Goal: Task Accomplishment & Management: Use online tool/utility

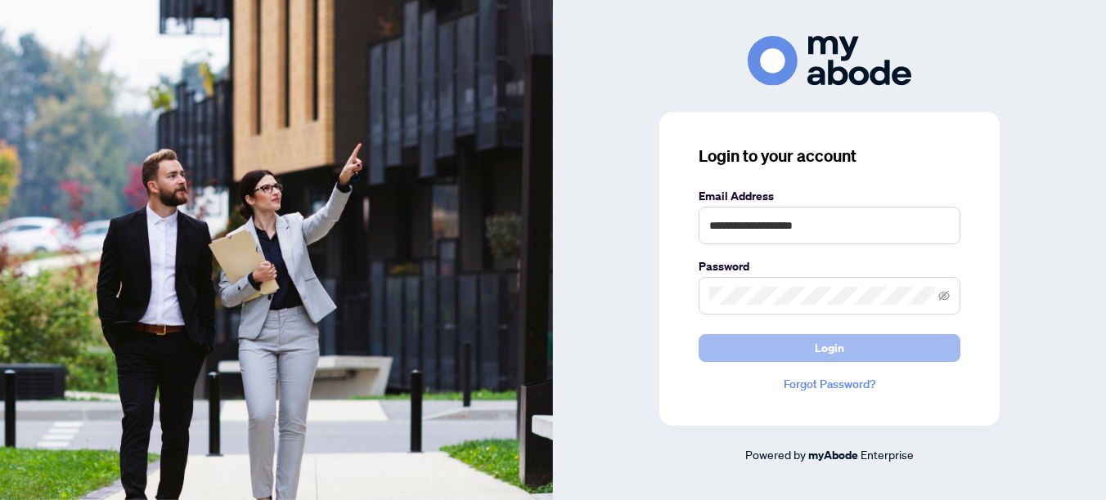
click at [836, 346] on span "Login" at bounding box center [828, 348] width 29 height 26
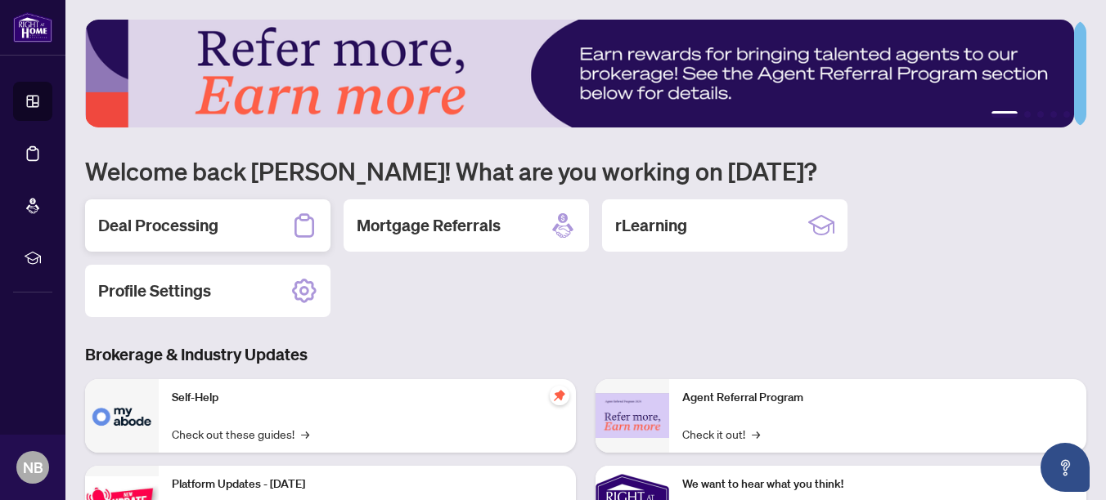
click at [155, 220] on h2 "Deal Processing" at bounding box center [158, 225] width 120 height 23
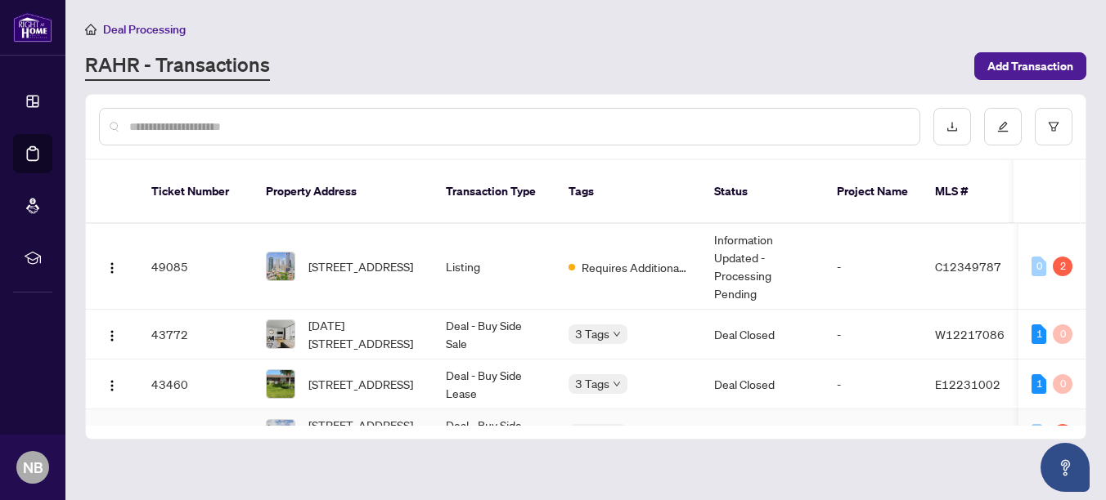
click at [1078, 410] on td "0 1" at bounding box center [1051, 435] width 67 height 50
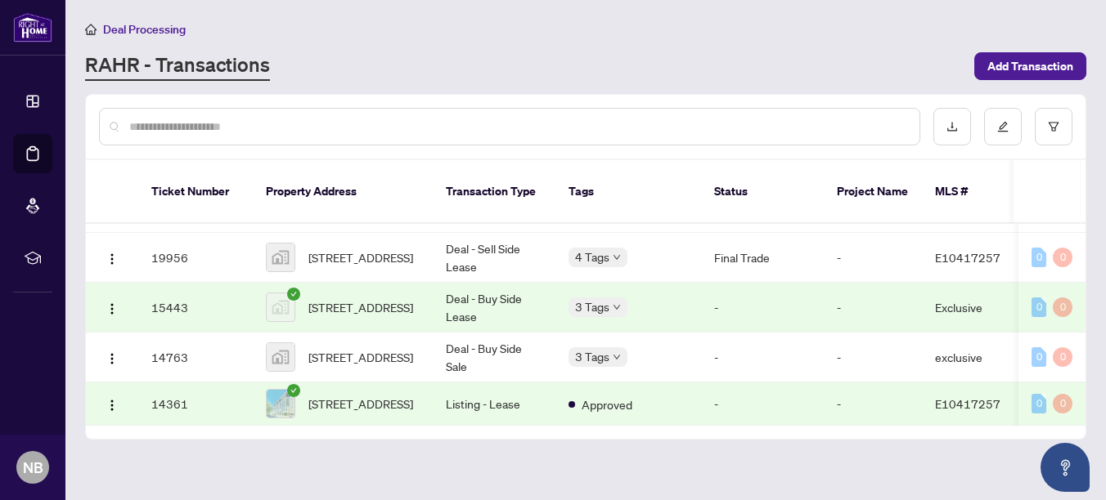
scroll to position [623, 0]
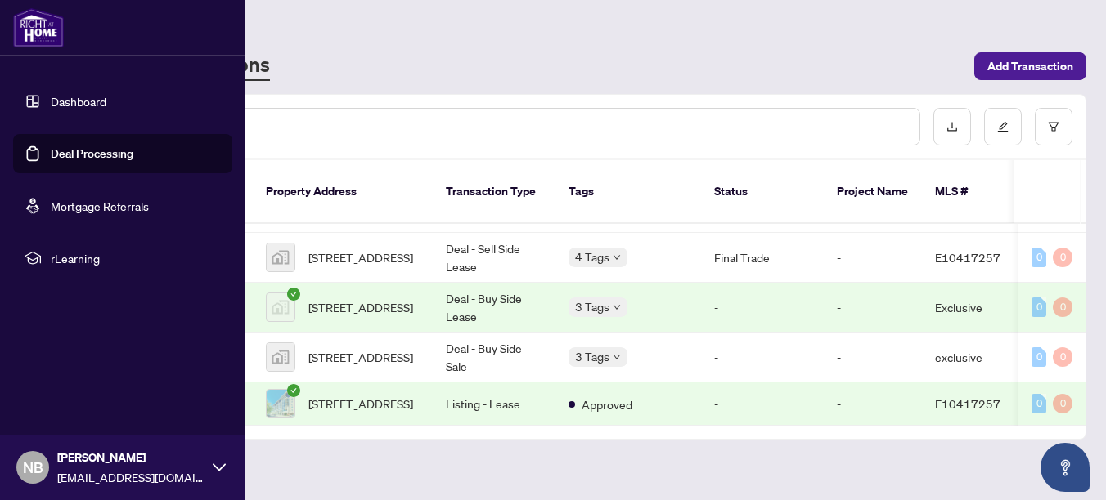
click at [34, 99] on li "Dashboard" at bounding box center [122, 101] width 219 height 39
click at [85, 103] on link "Dashboard" at bounding box center [79, 101] width 56 height 15
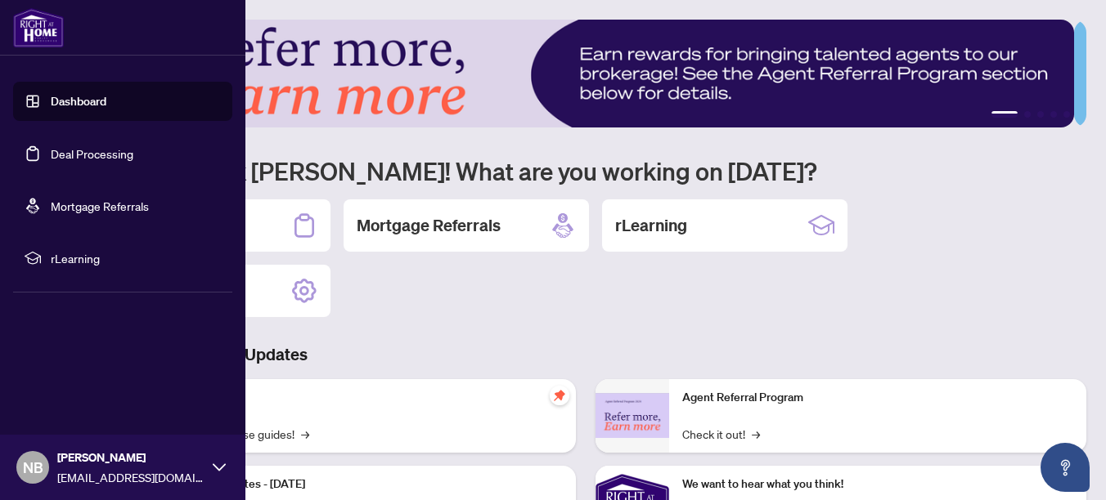
click at [63, 155] on link "Deal Processing" at bounding box center [92, 153] width 83 height 15
